Goal: Register for event/course: Sign up to attend an event or enroll in a course

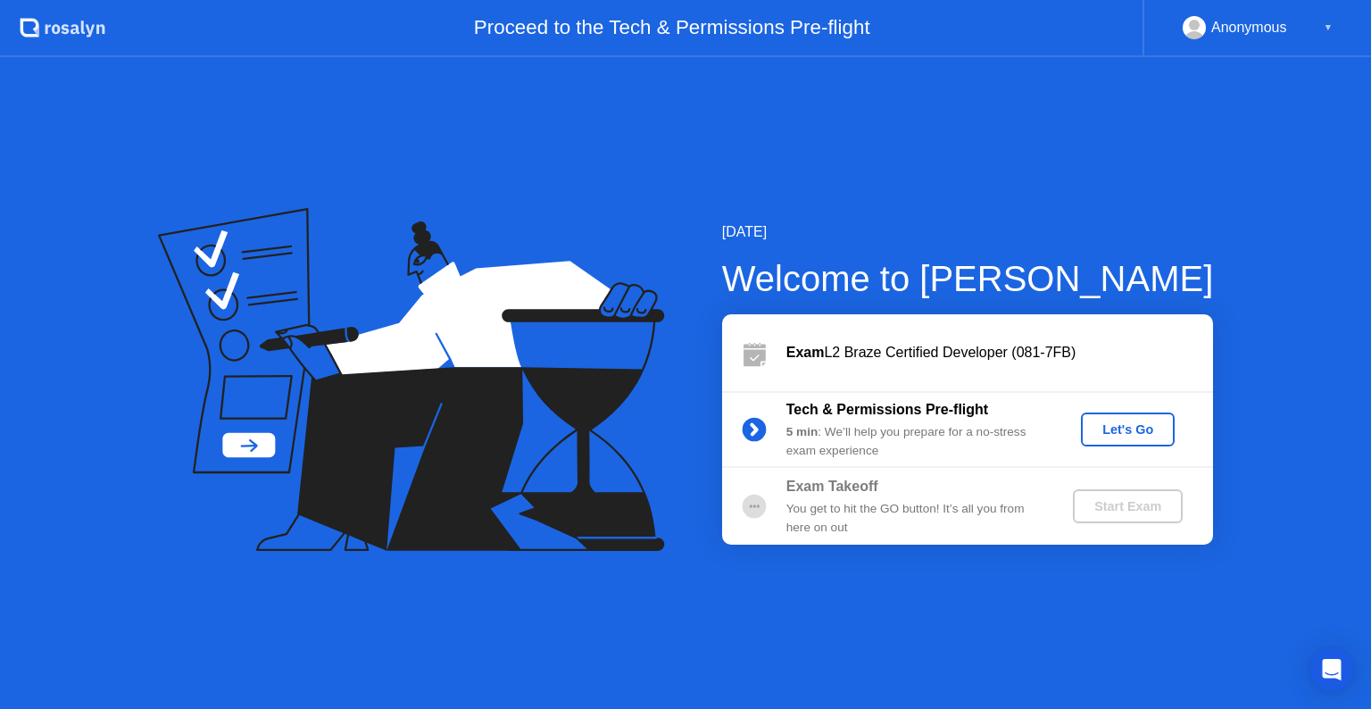
click at [1135, 422] on div "Let's Go" at bounding box center [1127, 429] width 79 height 14
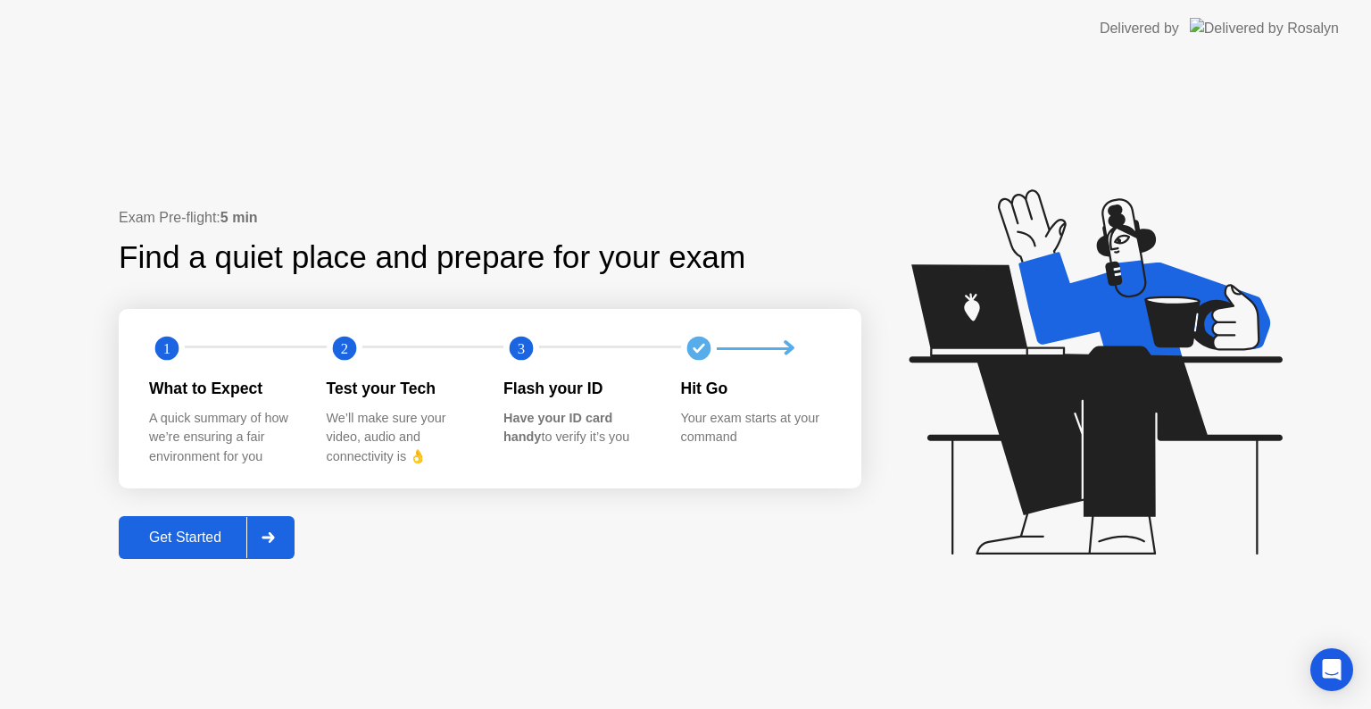
click at [220, 539] on div "Get Started" at bounding box center [185, 537] width 122 height 16
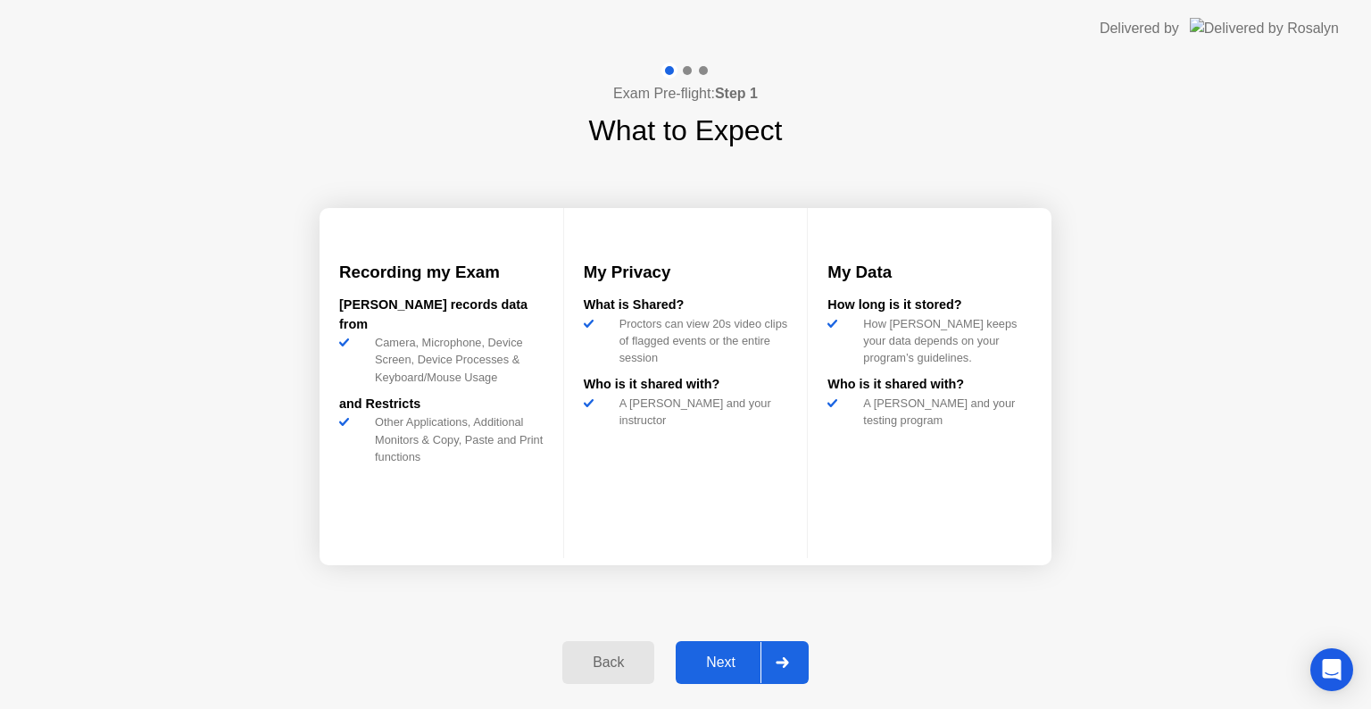
click at [719, 654] on div "Next" at bounding box center [720, 662] width 79 height 16
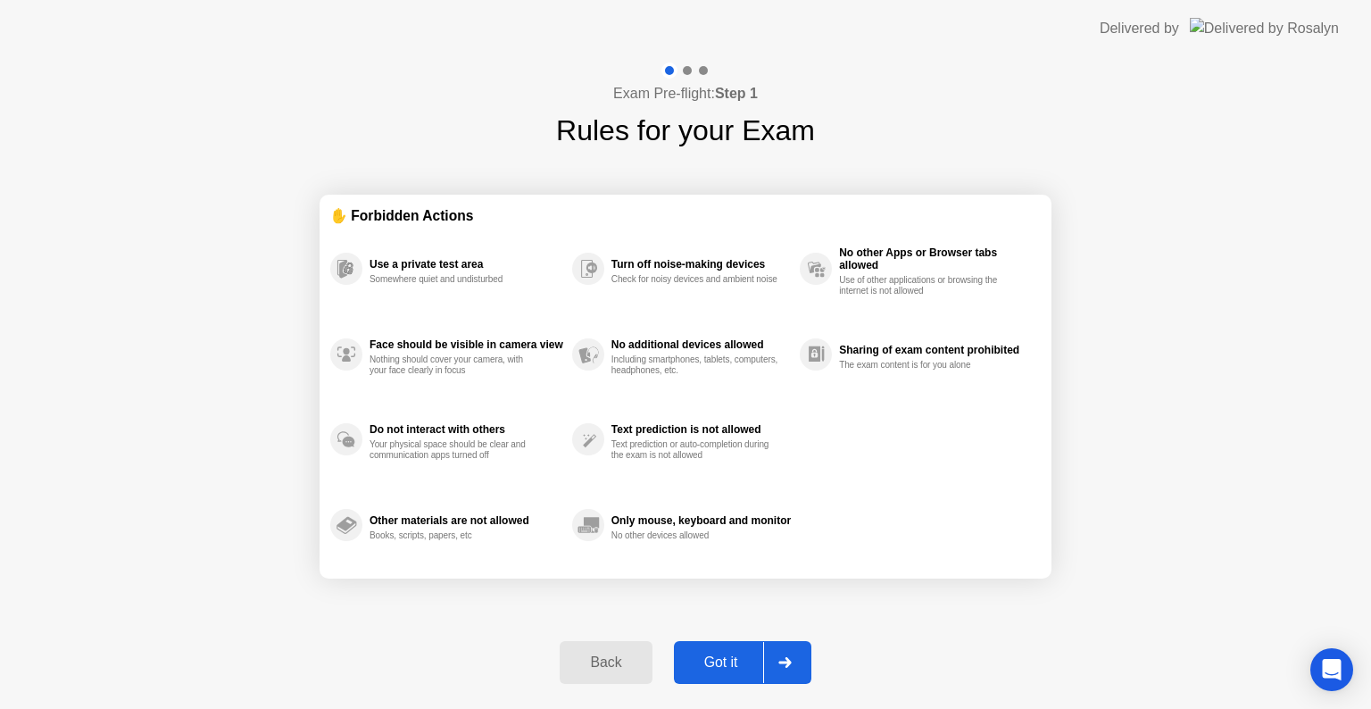
click at [721, 661] on div "Got it" at bounding box center [721, 662] width 84 height 16
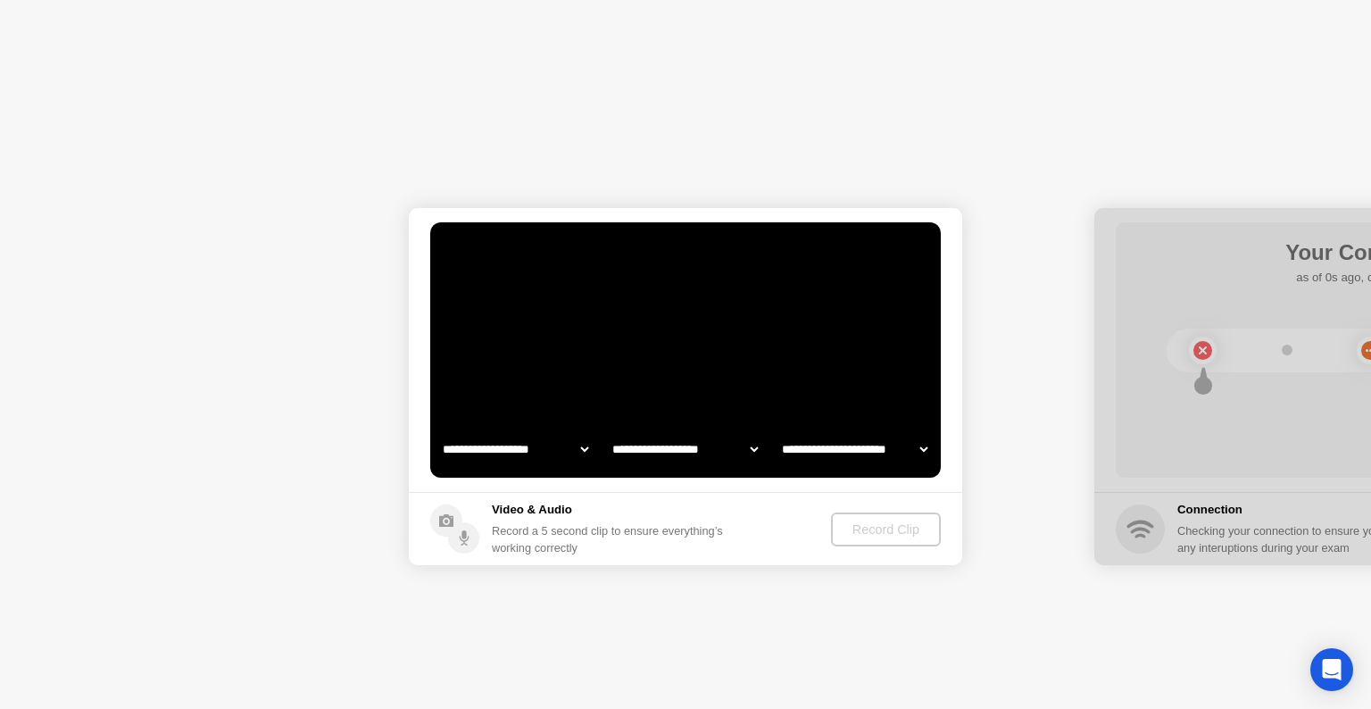
select select "**********"
select select "*******"
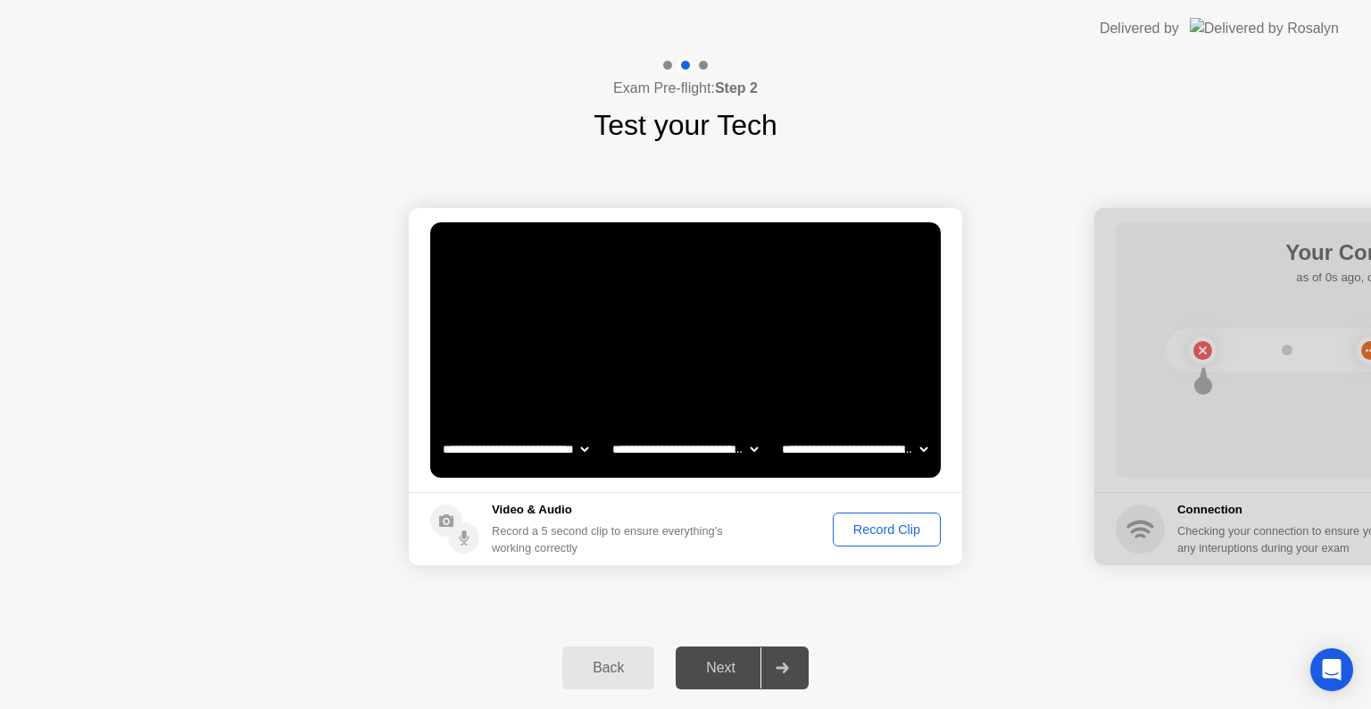
click at [871, 528] on div "Record Clip" at bounding box center [887, 529] width 96 height 14
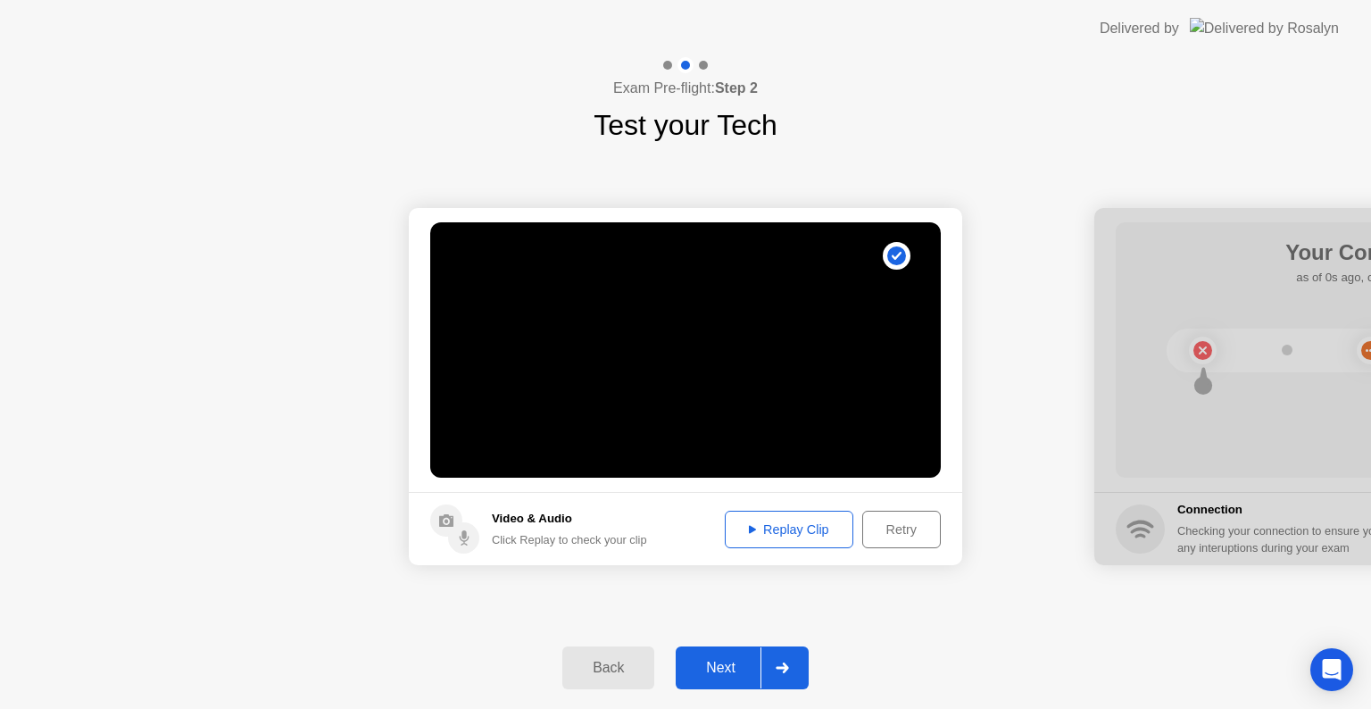
click at [797, 533] on div "Replay Clip" at bounding box center [789, 529] width 116 height 14
click at [757, 532] on div "Replay Clip" at bounding box center [789, 529] width 116 height 14
click at [891, 528] on div "Retry" at bounding box center [902, 529] width 66 height 14
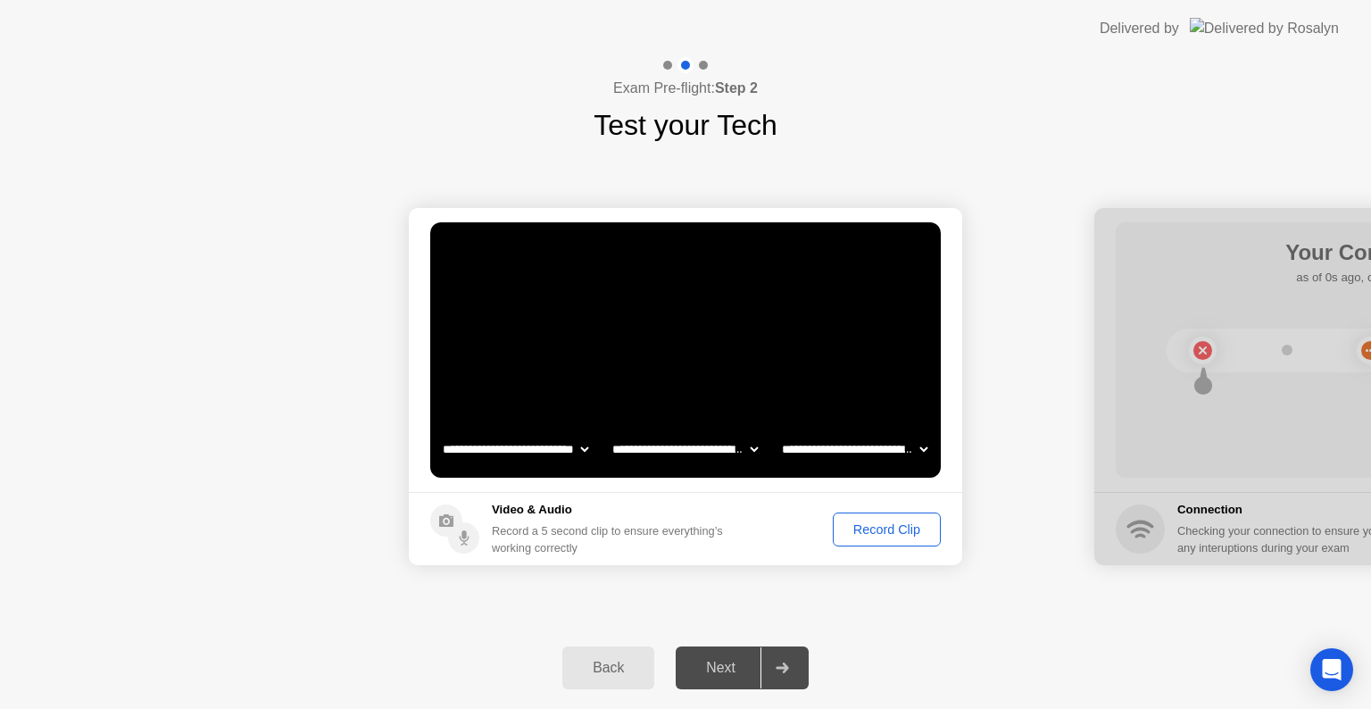
click at [882, 526] on div "Record Clip" at bounding box center [887, 529] width 96 height 14
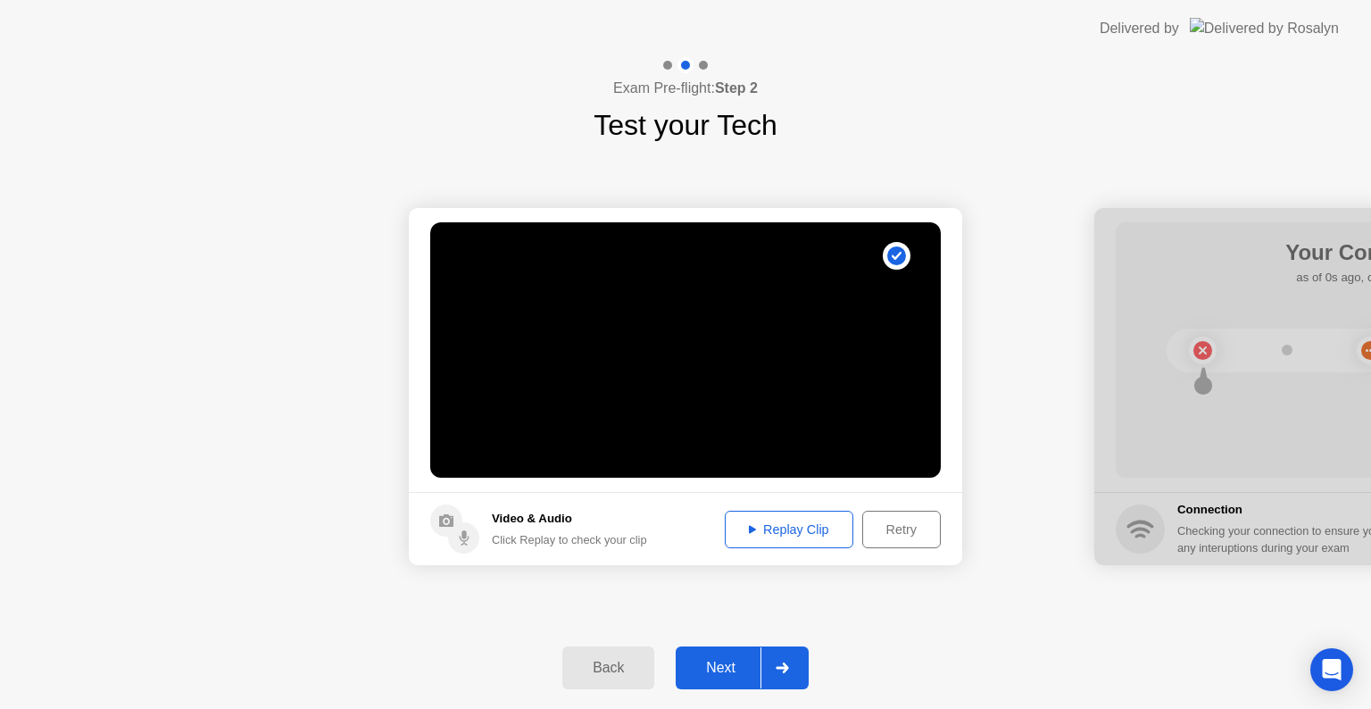
click at [739, 670] on div "Next" at bounding box center [720, 668] width 79 height 16
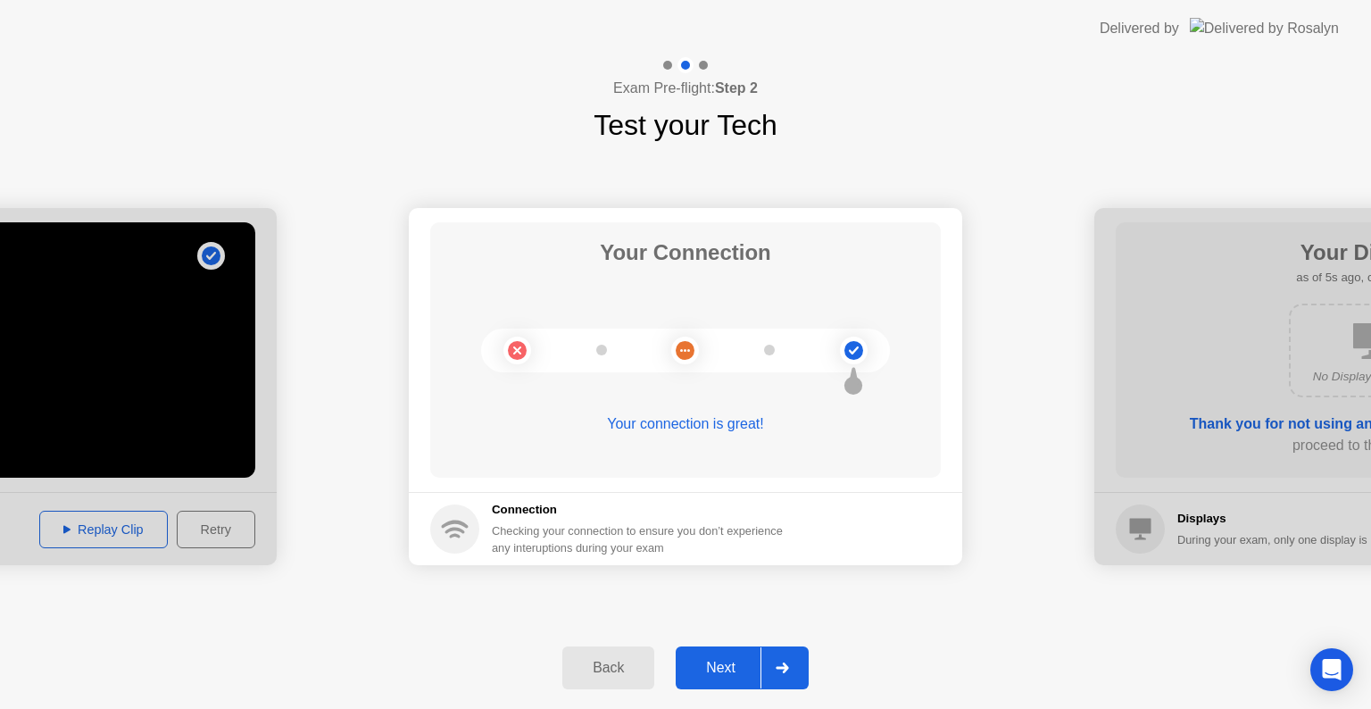
click at [718, 670] on div "Next" at bounding box center [720, 668] width 79 height 16
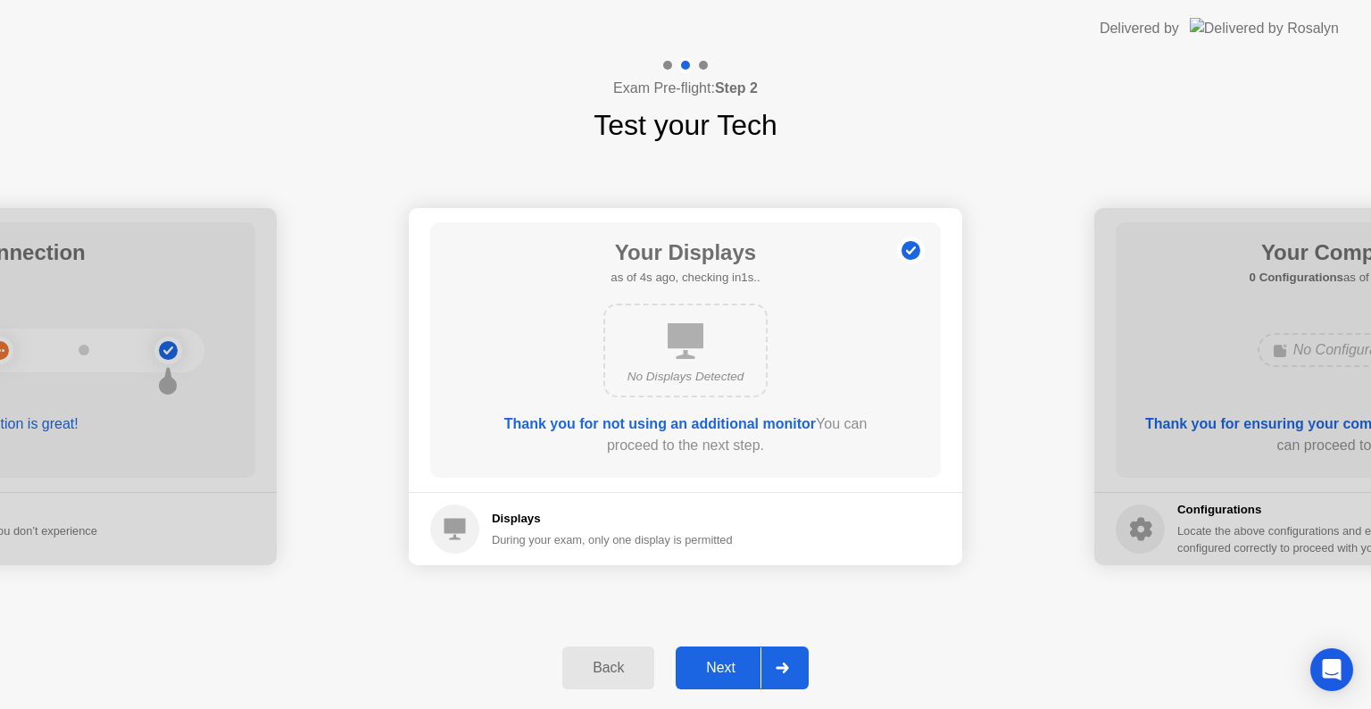
click at [724, 671] on div "Next" at bounding box center [720, 668] width 79 height 16
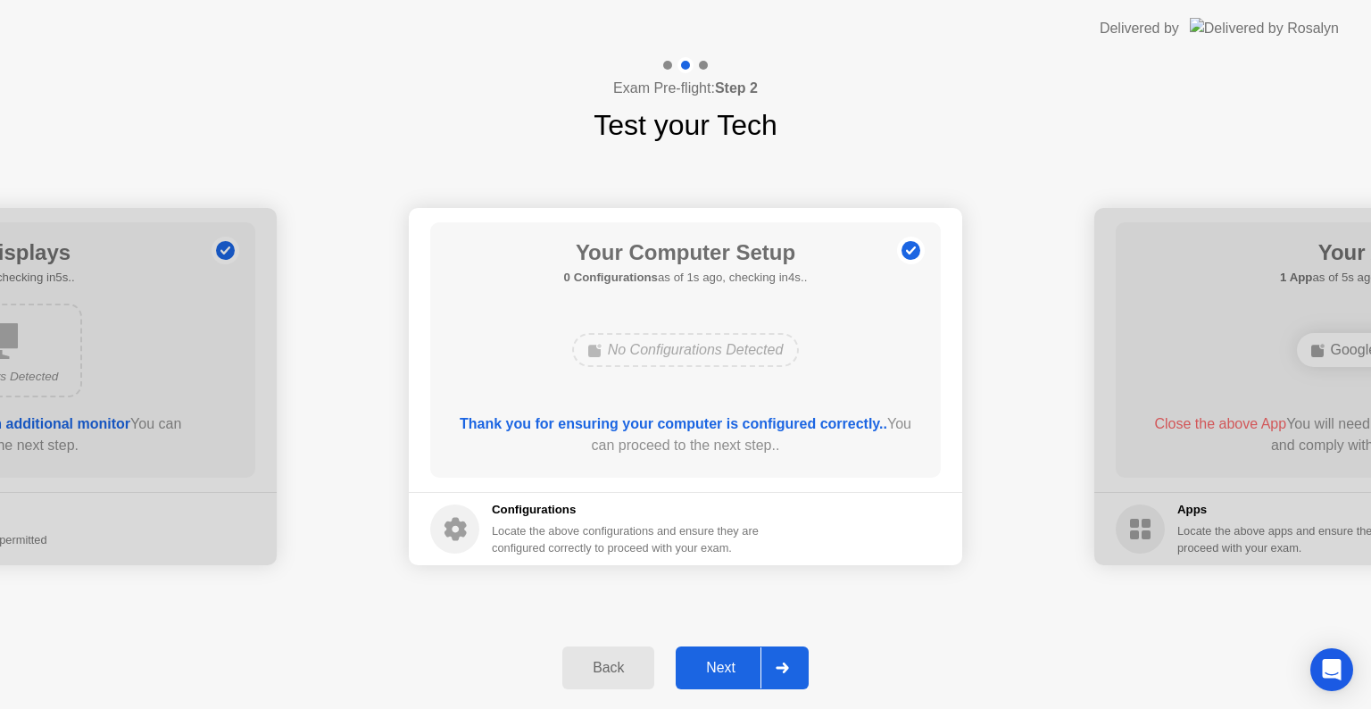
click at [730, 655] on button "Next" at bounding box center [742, 667] width 133 height 43
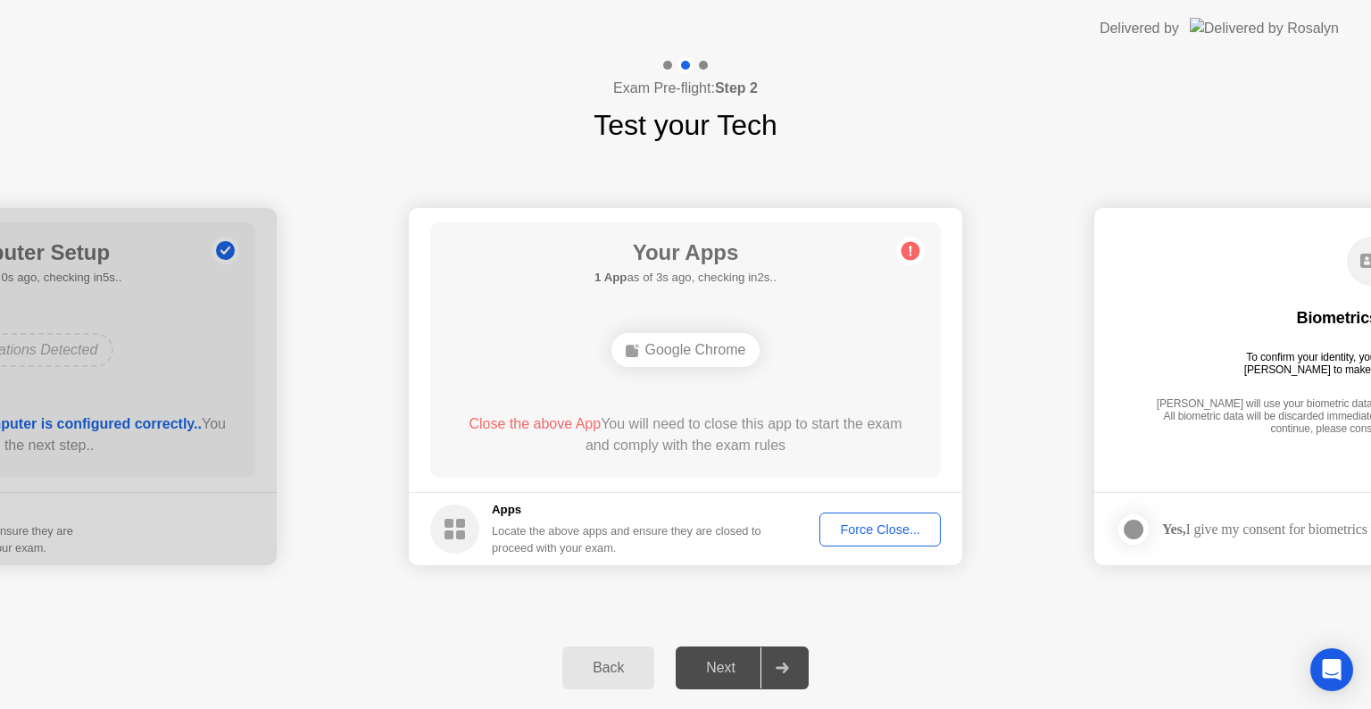
click at [896, 537] on div "Force Close..." at bounding box center [880, 529] width 109 height 14
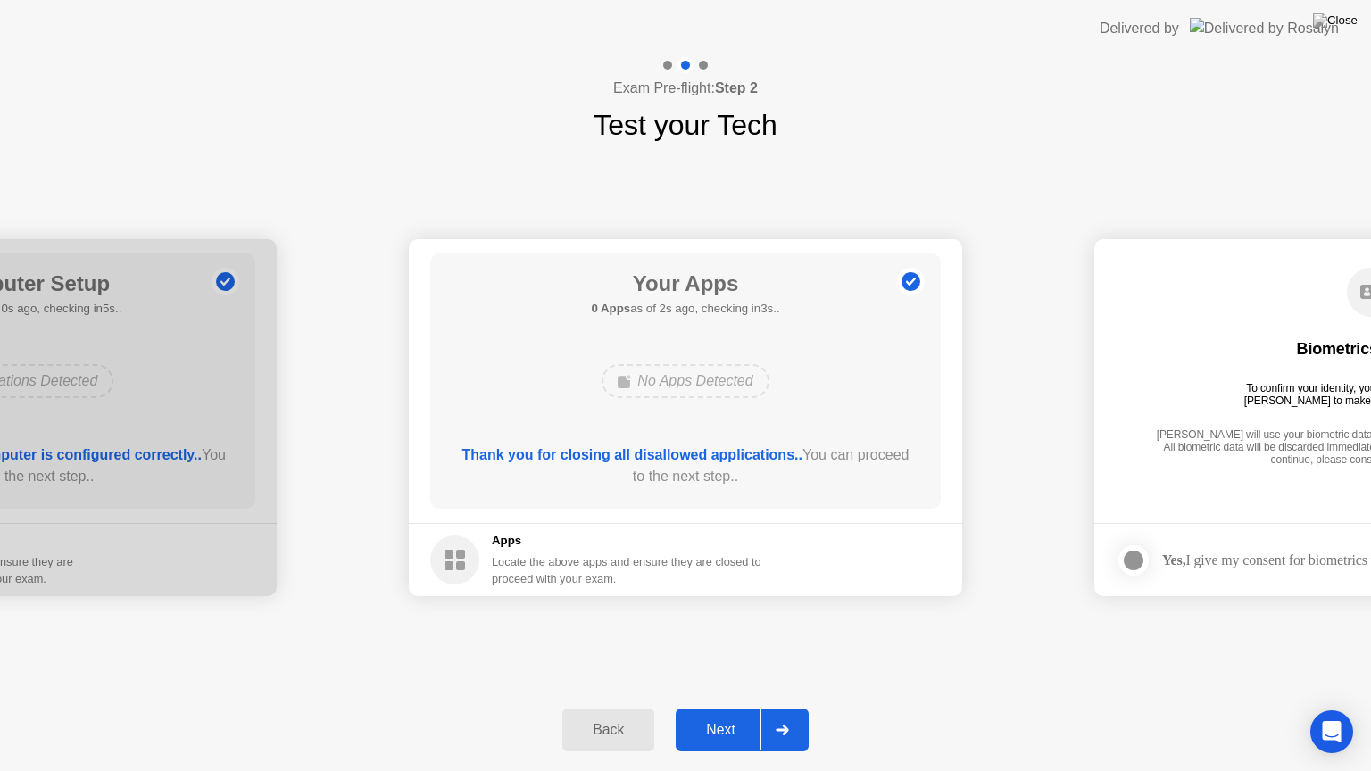
click at [717, 708] on div "Next" at bounding box center [720, 730] width 79 height 16
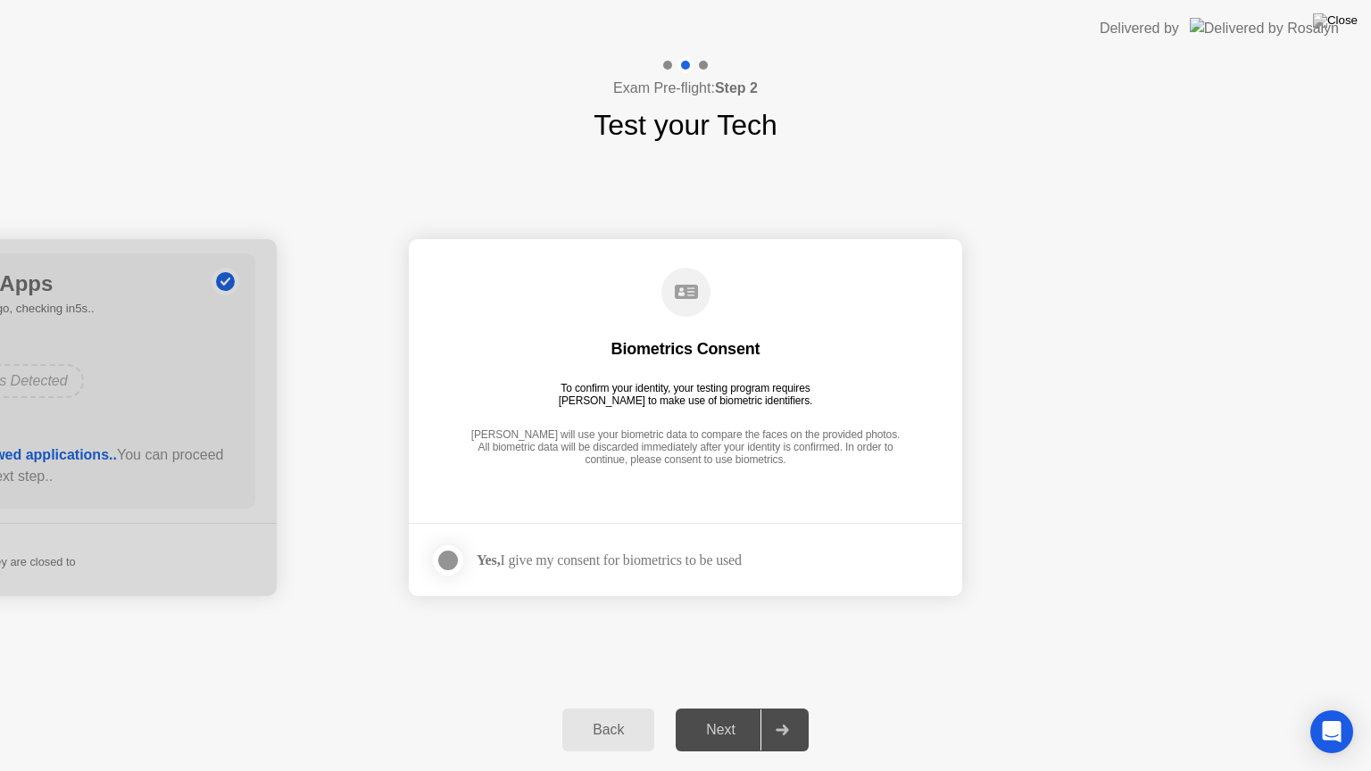
click at [450, 554] on div at bounding box center [447, 560] width 21 height 21
click at [728, 708] on div "Next" at bounding box center [720, 730] width 79 height 16
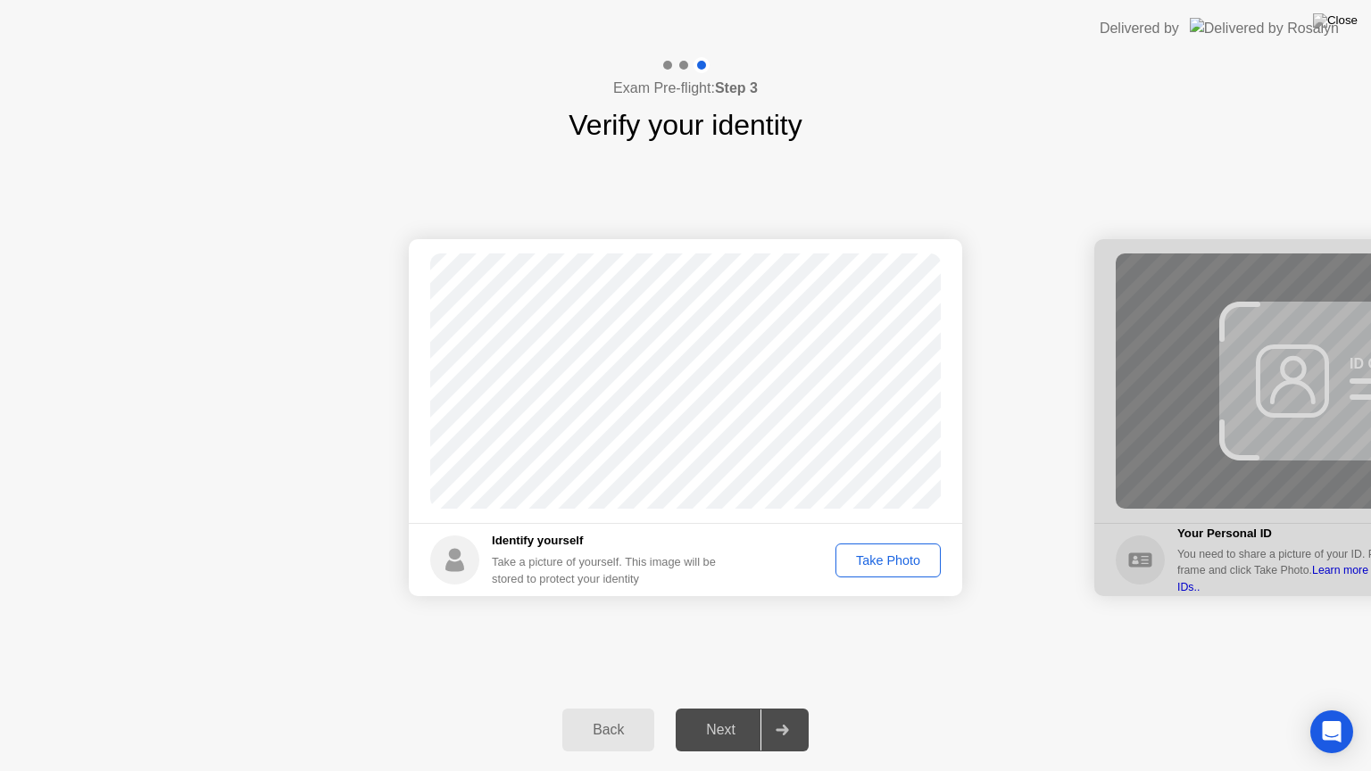
click at [883, 560] on div "Take Photo" at bounding box center [888, 560] width 93 height 14
click at [717, 708] on div "Next" at bounding box center [720, 730] width 79 height 16
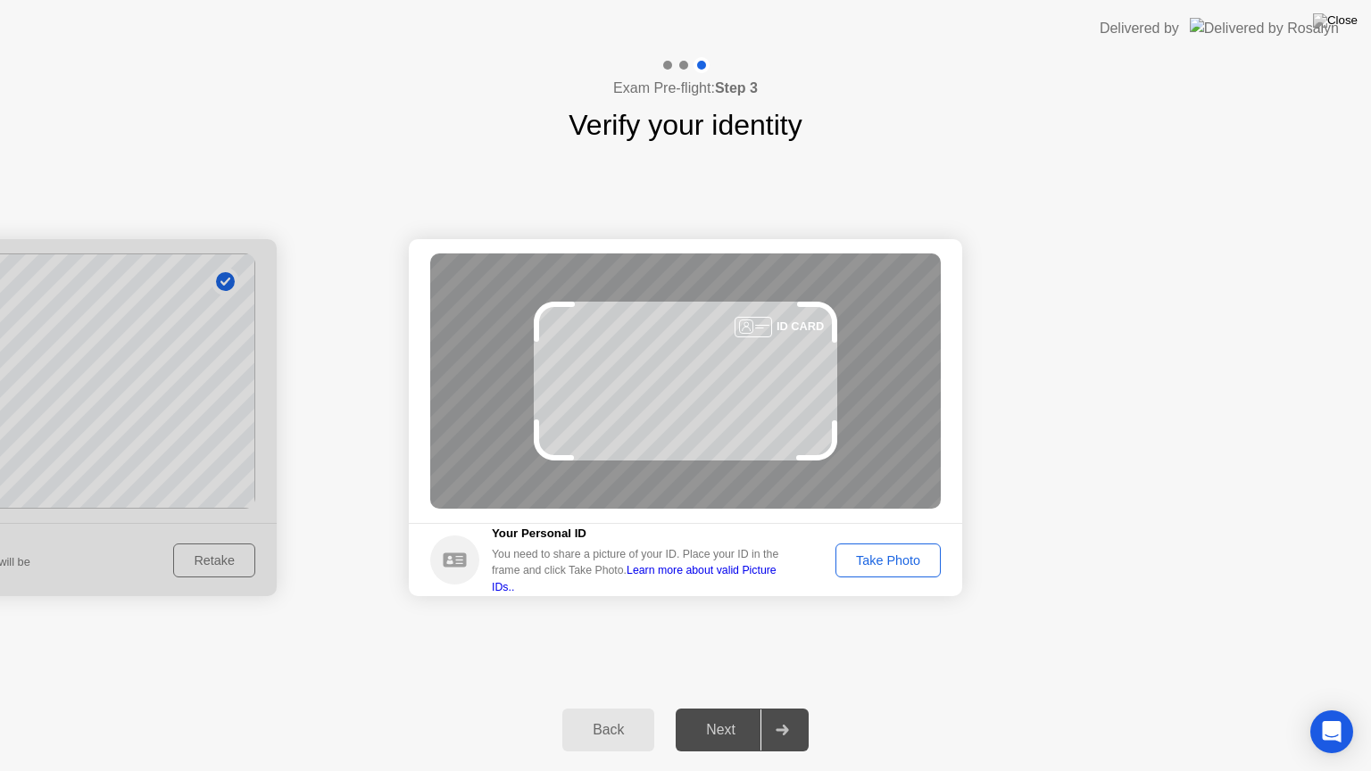
click at [886, 555] on div "Take Photo" at bounding box center [888, 560] width 93 height 14
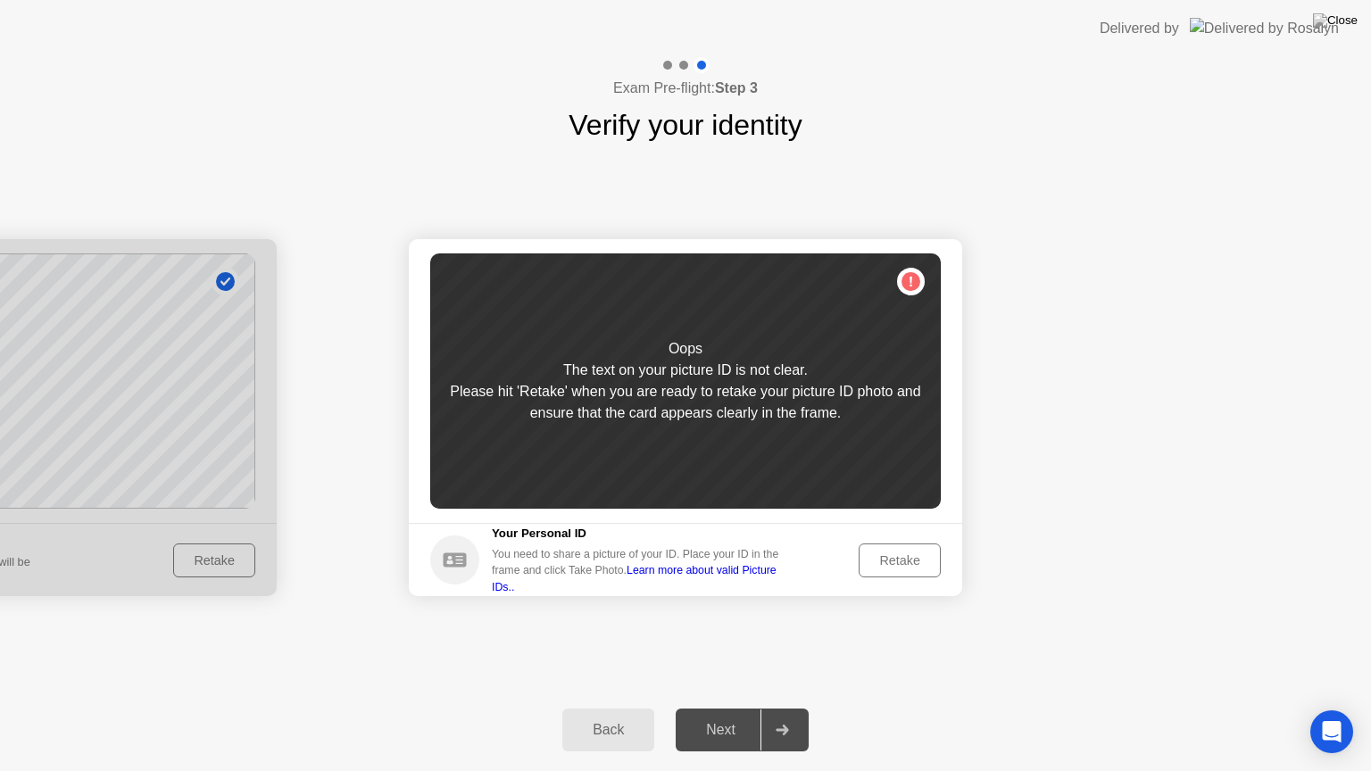
click at [886, 556] on div "Retake" at bounding box center [900, 560] width 70 height 14
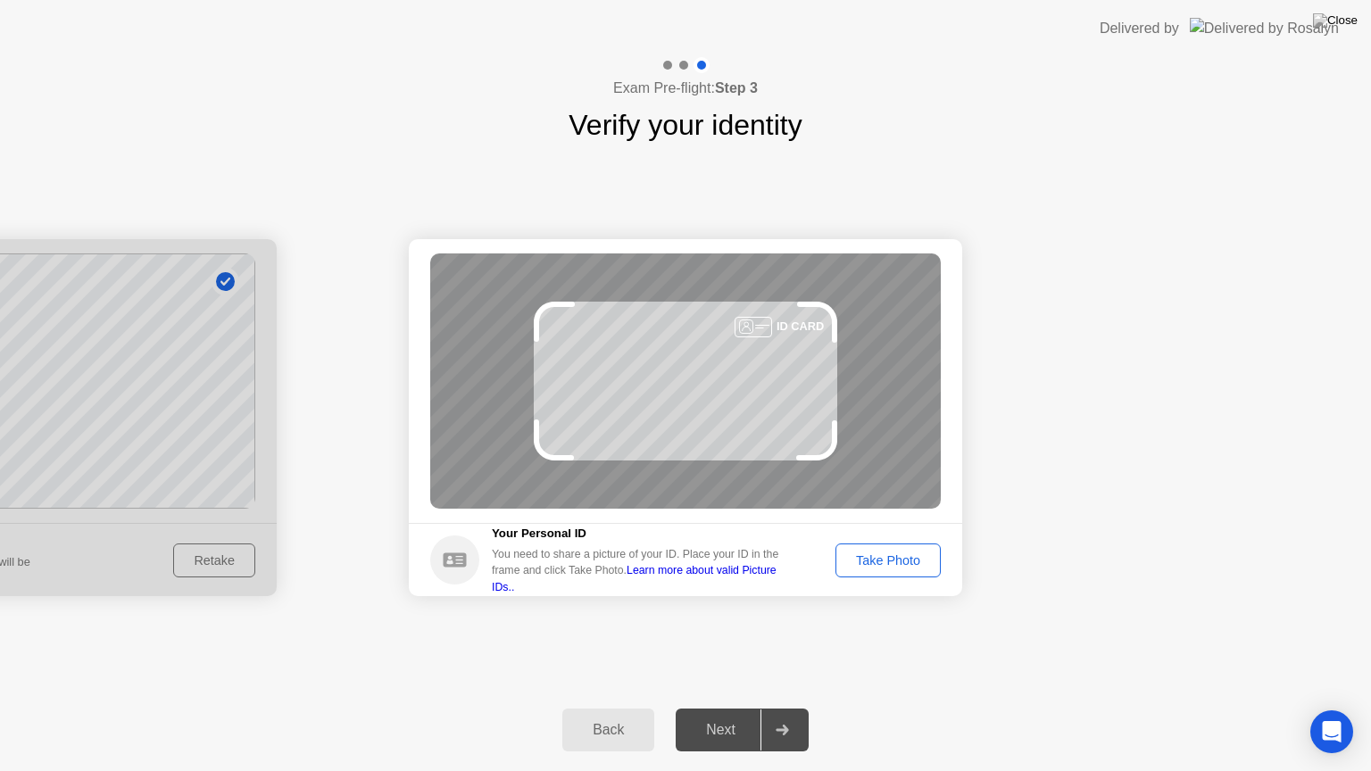
click at [886, 556] on div "Take Photo" at bounding box center [888, 560] width 93 height 14
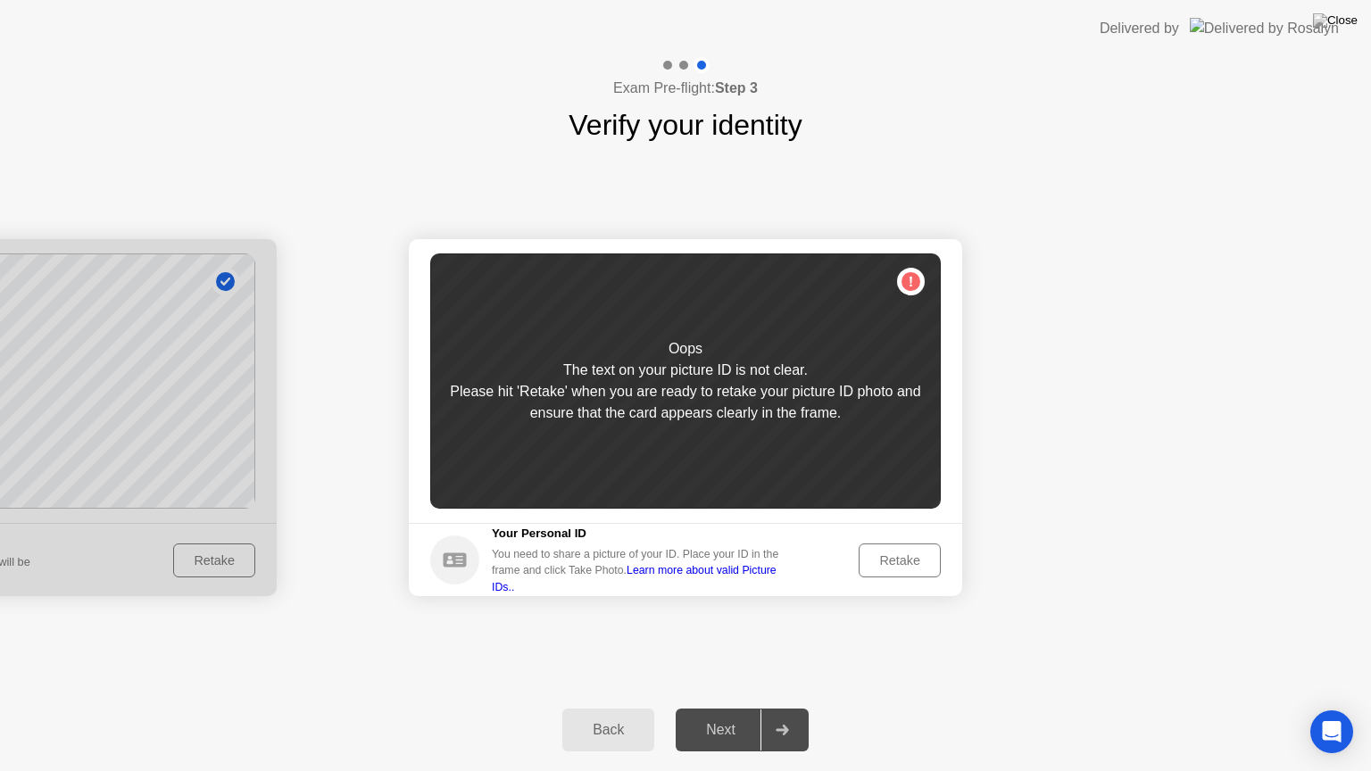
click at [923, 557] on div "Retake" at bounding box center [900, 560] width 70 height 14
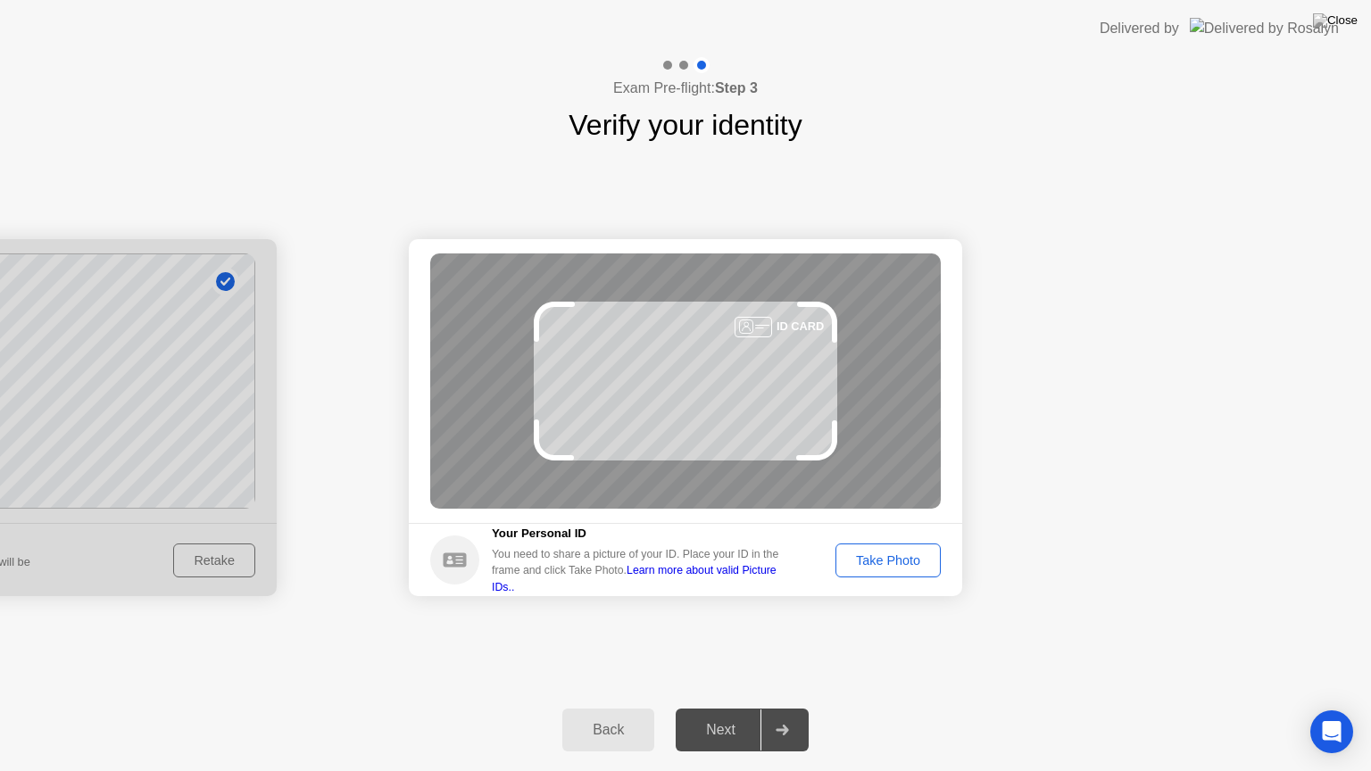
click at [903, 559] on div "Take Photo" at bounding box center [888, 560] width 93 height 14
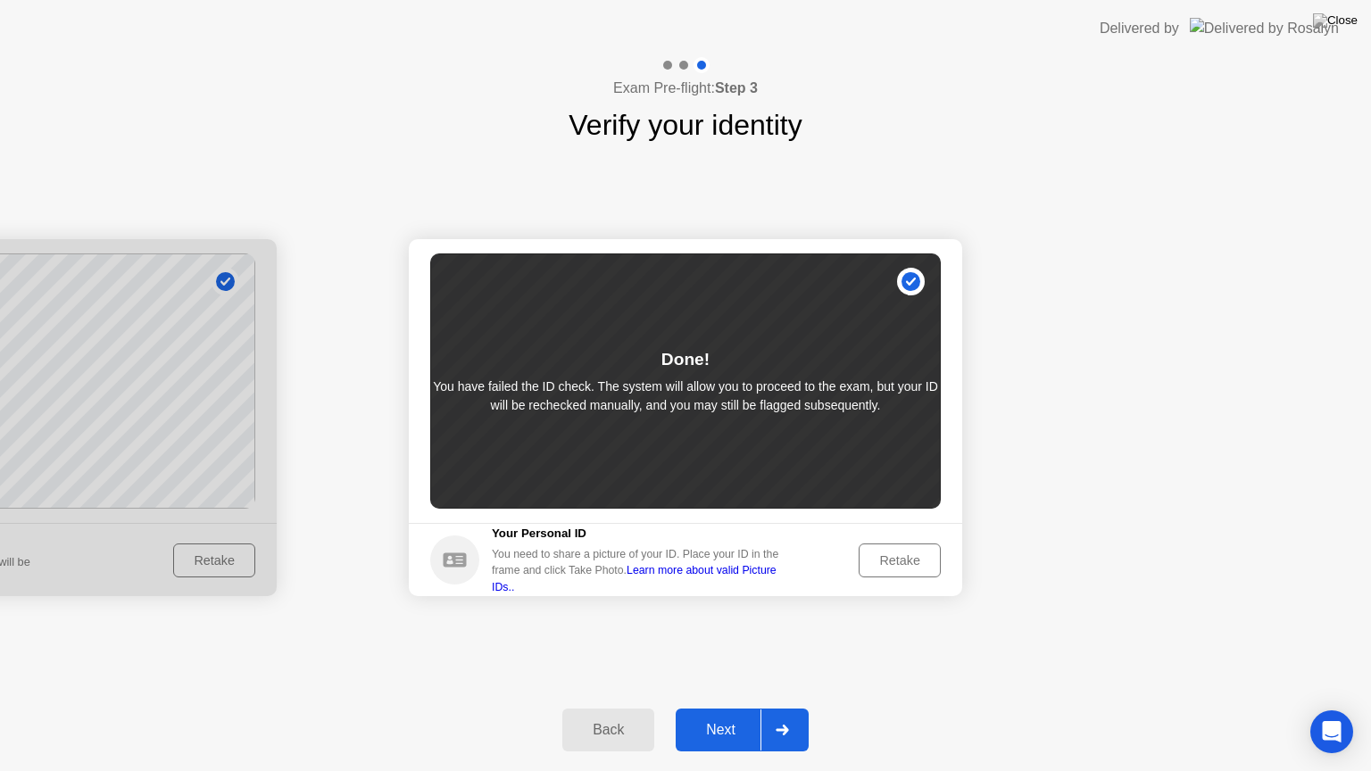
click at [721, 708] on div "Next" at bounding box center [720, 730] width 79 height 16
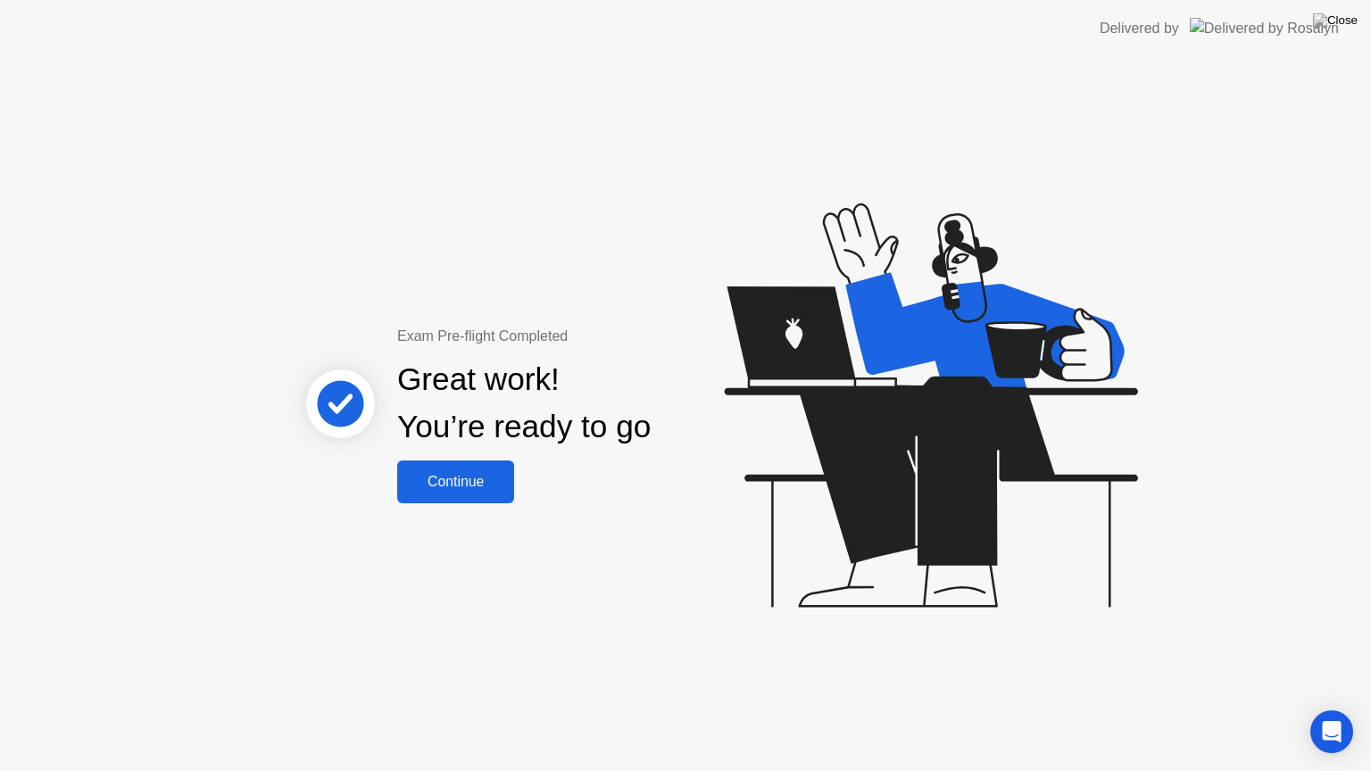
click at [449, 486] on div "Continue" at bounding box center [456, 482] width 106 height 16
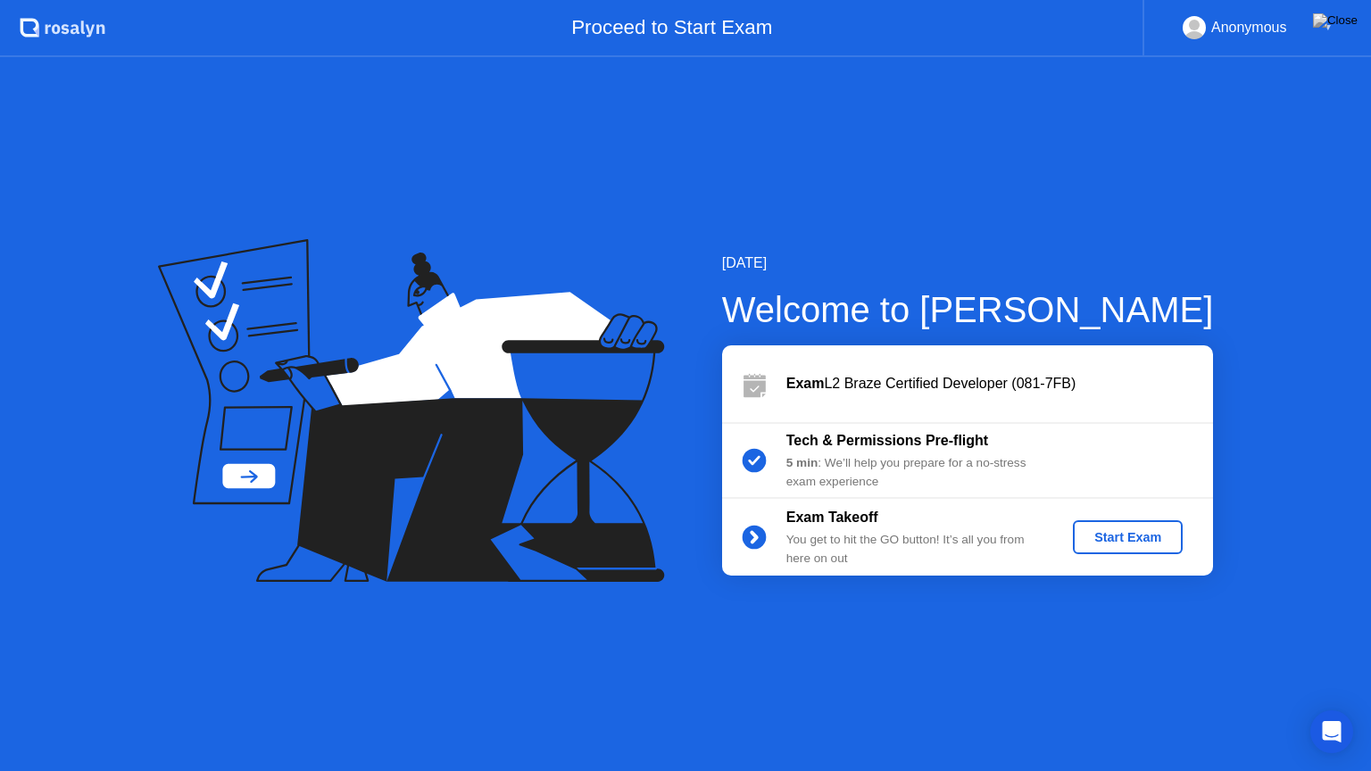
click at [1127, 543] on div "Start Exam" at bounding box center [1128, 537] width 96 height 14
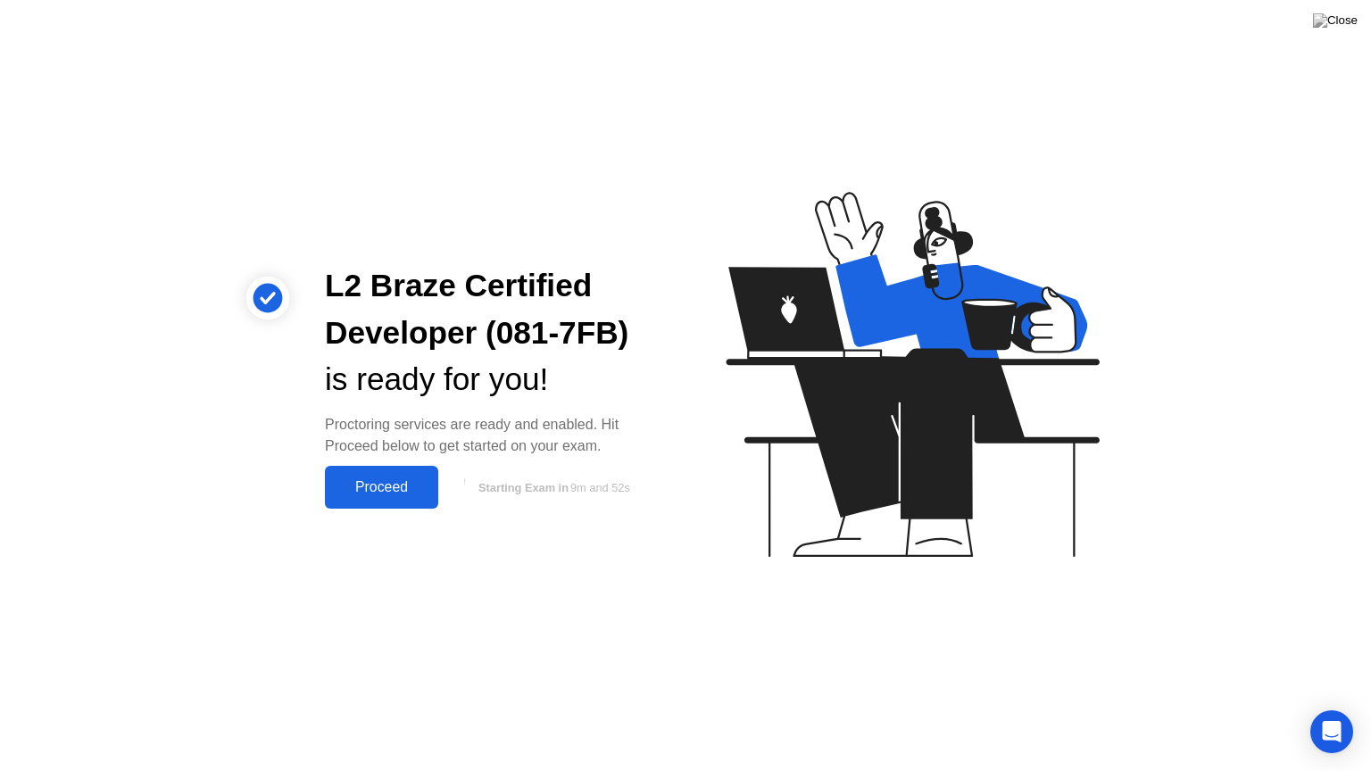
click at [410, 498] on button "Proceed" at bounding box center [381, 487] width 113 height 43
